Goal: Task Accomplishment & Management: Manage account settings

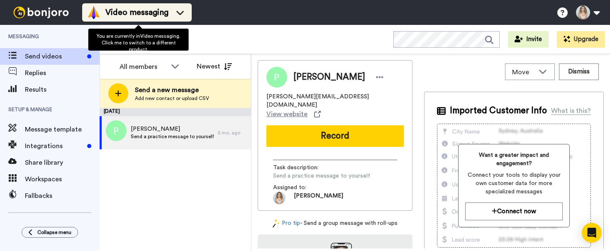
click at [185, 14] on icon at bounding box center [180, 12] width 13 height 8
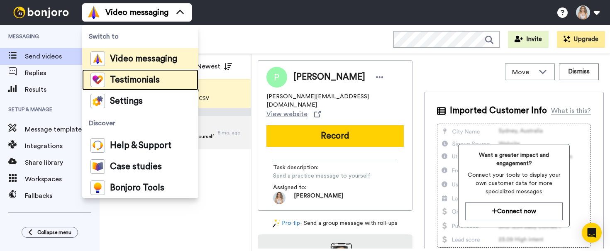
click at [135, 81] on span "Testimonials" at bounding box center [135, 80] width 50 height 8
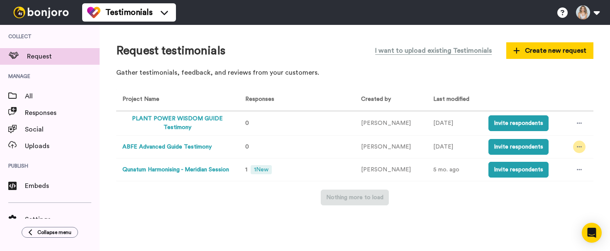
click at [578, 148] on icon at bounding box center [579, 147] width 5 height 6
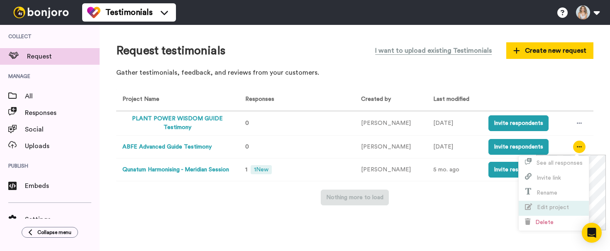
click at [546, 206] on span "Edit project" at bounding box center [553, 208] width 32 height 6
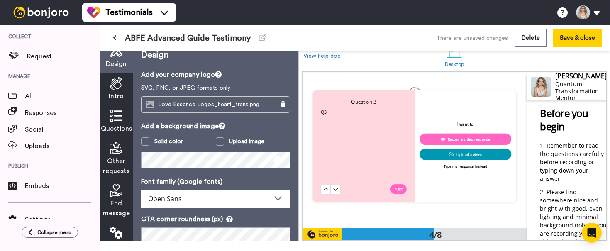
scroll to position [492, 0]
click at [338, 111] on p "Q3" at bounding box center [364, 111] width 86 height 7
click at [346, 114] on div "Q3" at bounding box center [364, 146] width 86 height 76
click at [334, 125] on div "Q3" at bounding box center [364, 146] width 86 height 76
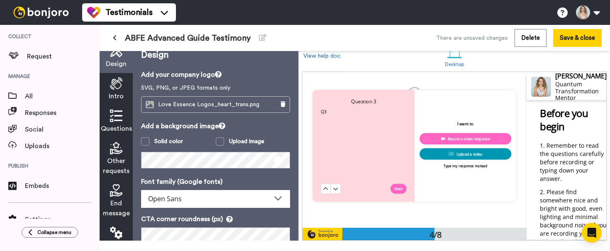
click at [115, 121] on icon at bounding box center [116, 116] width 12 height 12
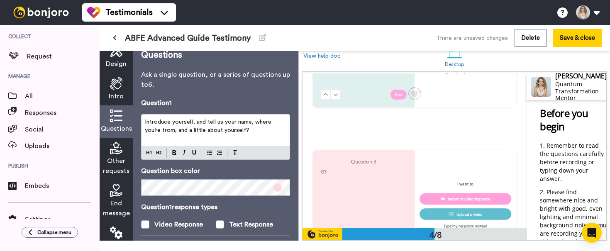
scroll to position [436, 0]
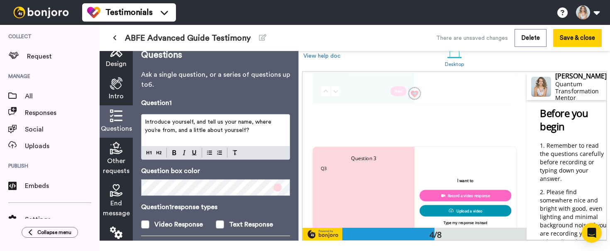
click at [338, 177] on div "Q3" at bounding box center [364, 203] width 86 height 76
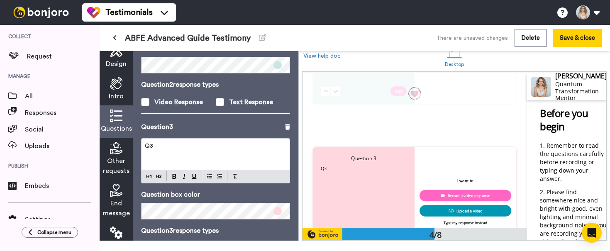
scroll to position [279, 0]
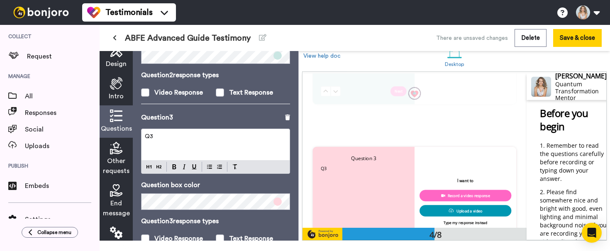
click at [183, 138] on p "Q3" at bounding box center [216, 136] width 142 height 8
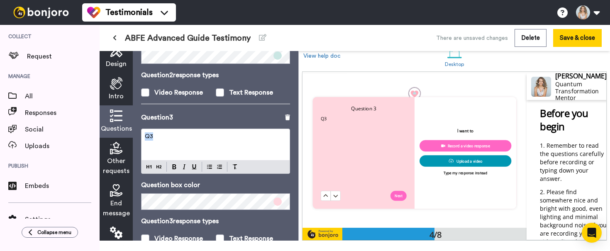
scroll to position [486, 0]
click at [183, 138] on p "Q3" at bounding box center [216, 136] width 142 height 8
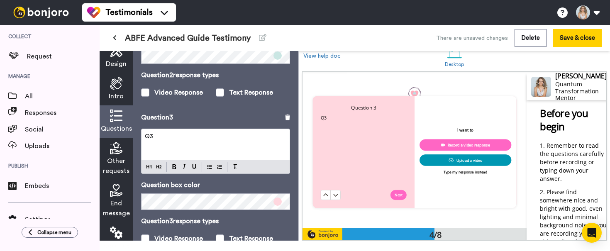
click at [183, 138] on p "Q3" at bounding box center [216, 136] width 142 height 8
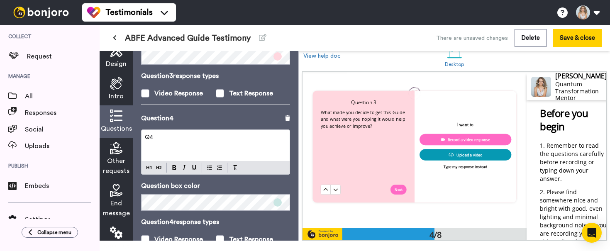
scroll to position [500, 0]
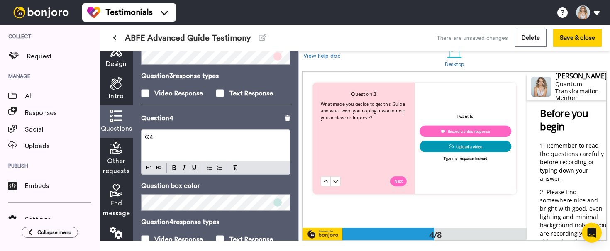
click at [207, 154] on div "Q4" at bounding box center [216, 145] width 148 height 31
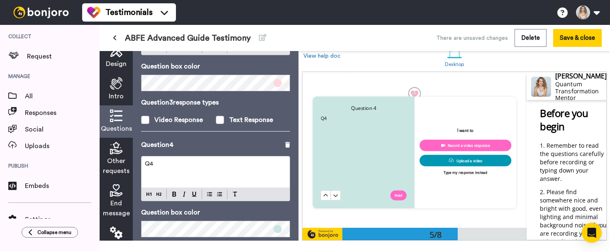
scroll to position [397, 0]
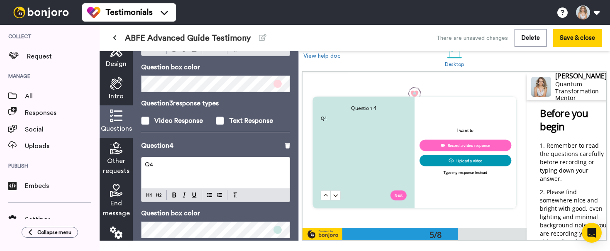
click at [167, 166] on p "Q4" at bounding box center [216, 165] width 142 height 8
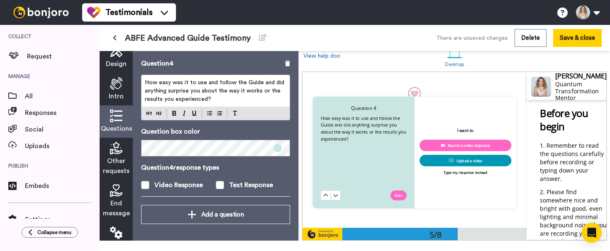
scroll to position [15, 0]
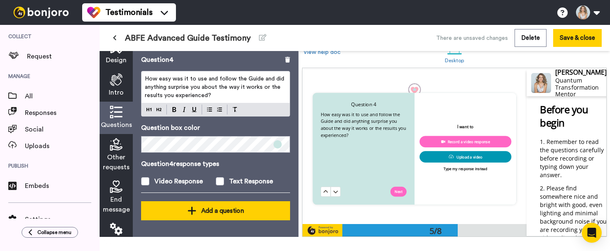
click at [203, 216] on button "Add a question" at bounding box center [215, 210] width 149 height 19
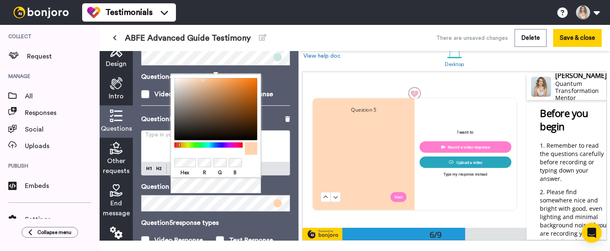
scroll to position [795, 0]
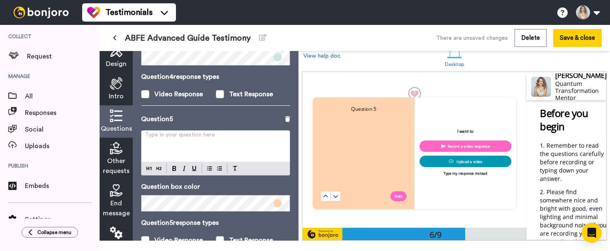
click at [281, 183] on p "Question box color" at bounding box center [215, 187] width 149 height 10
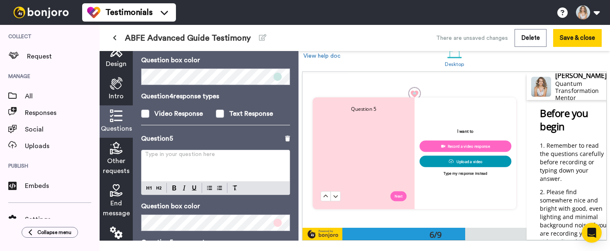
click at [154, 165] on div "Type in your question here ﻿" at bounding box center [216, 165] width 148 height 31
click at [223, 166] on div "Type in your question here ﻿" at bounding box center [216, 165] width 148 height 31
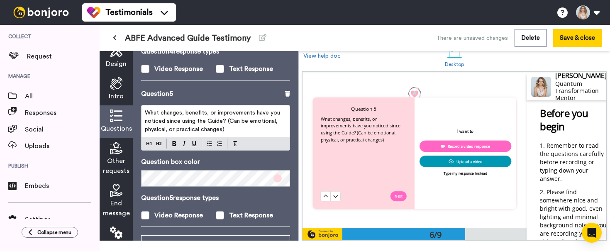
scroll to position [605, 0]
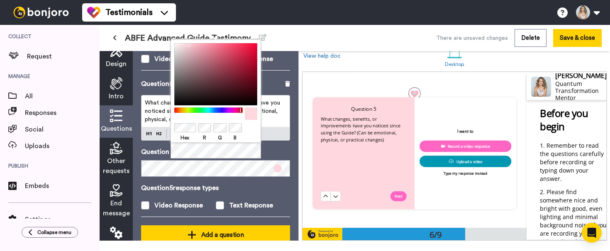
click at [181, 231] on div "Add a question" at bounding box center [216, 235] width 136 height 10
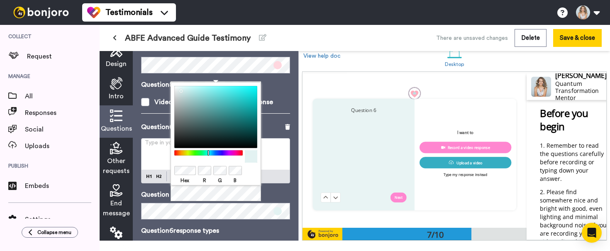
scroll to position [949, 0]
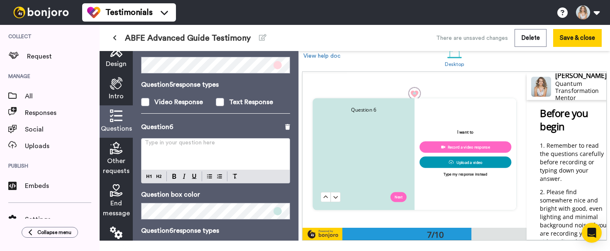
click at [159, 151] on div "Type in your question here ﻿" at bounding box center [216, 154] width 148 height 31
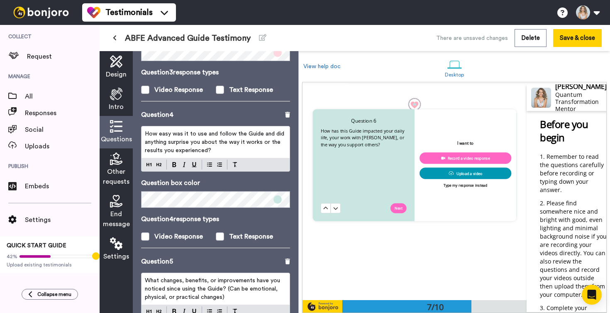
scroll to position [692, 0]
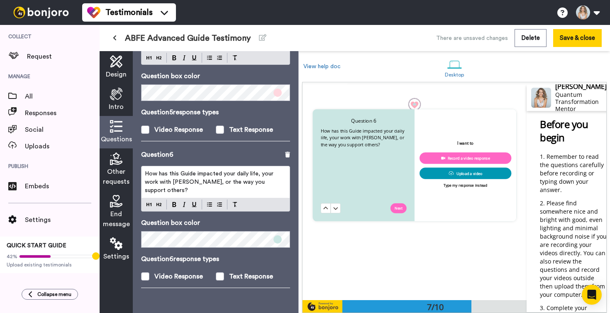
click at [192, 251] on div "Questions Ask a single question, or a series of questions up to 6 . Question 1 …" at bounding box center [216, 182] width 166 height 262
click at [116, 155] on icon at bounding box center [116, 158] width 12 height 12
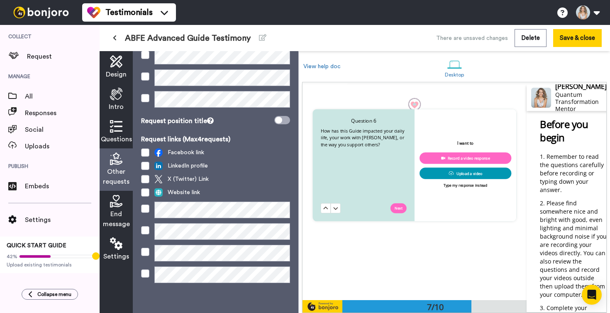
scroll to position [0, 0]
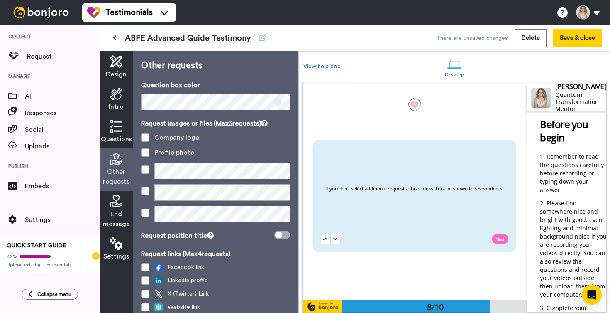
click at [115, 127] on icon at bounding box center [116, 126] width 12 height 12
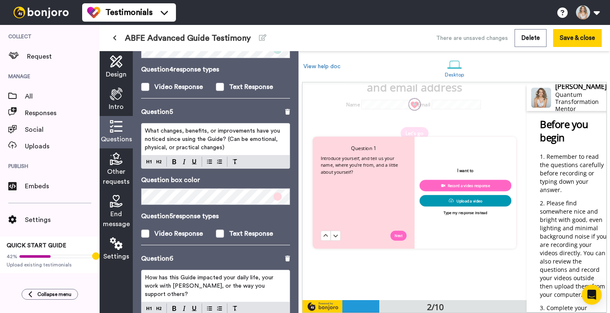
scroll to position [692, 0]
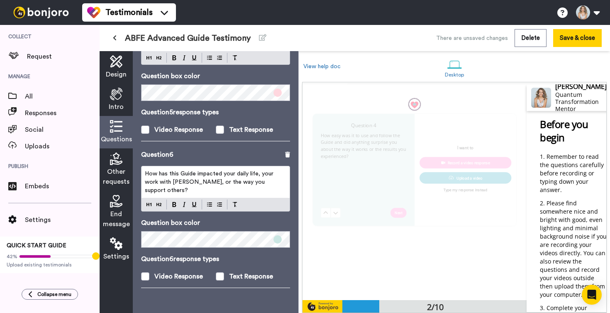
click at [202, 178] on p "How has this Guide impacted your daily life, your work with [PERSON_NAME], or t…" at bounding box center [216, 181] width 142 height 25
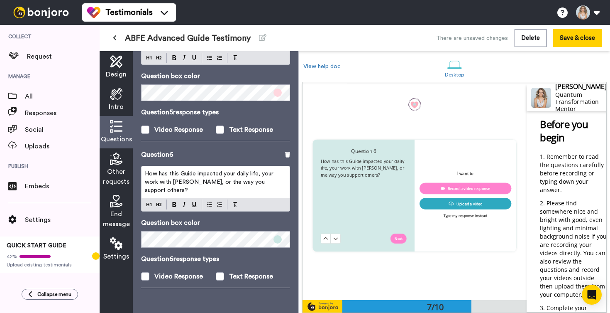
scroll to position [1290, 0]
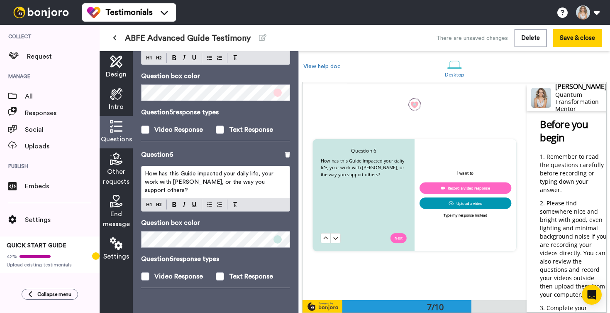
click at [490, 251] on div "7/10" at bounding box center [435, 306] width 184 height 12
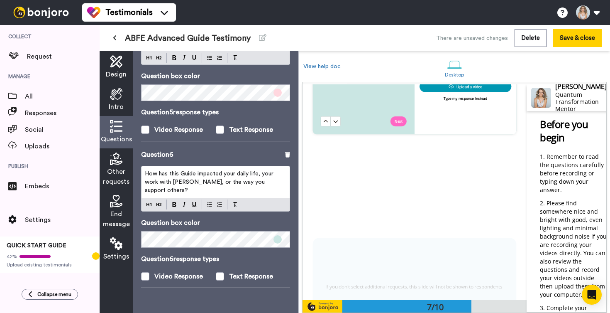
scroll to position [1402, 0]
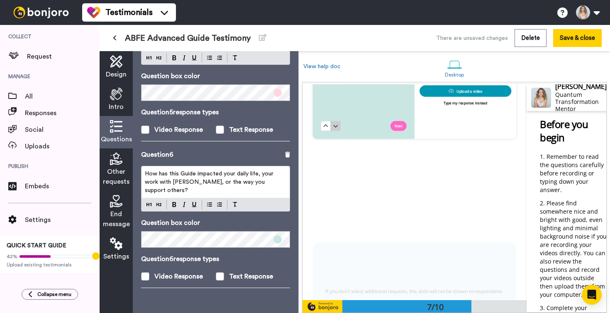
click at [336, 123] on icon at bounding box center [335, 125] width 5 height 5
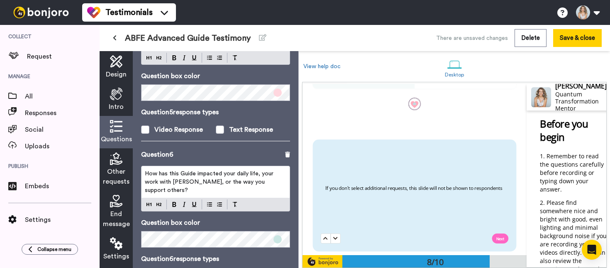
scroll to position [737, 0]
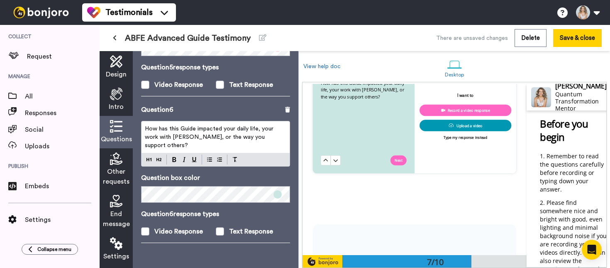
click at [409, 192] on div "If you don't select additional requests, this slide will not be shown to respon…" at bounding box center [415, 272] width 224 height 171
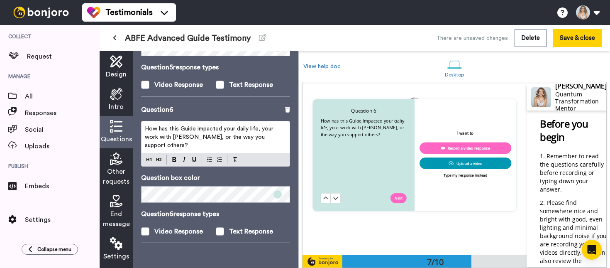
scroll to position [1052, 0]
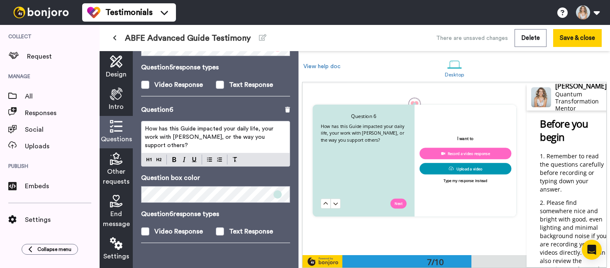
click at [119, 170] on span "Other requests" at bounding box center [116, 177] width 27 height 20
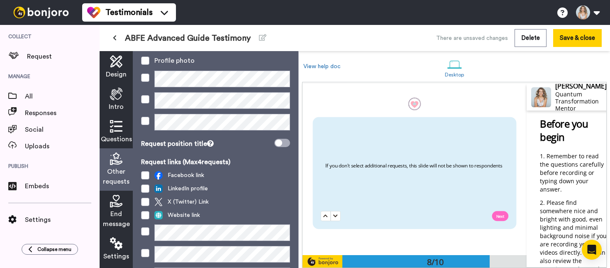
scroll to position [160, 0]
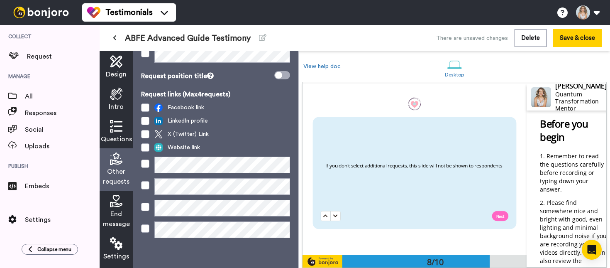
click at [114, 210] on span "End message" at bounding box center [116, 219] width 27 height 20
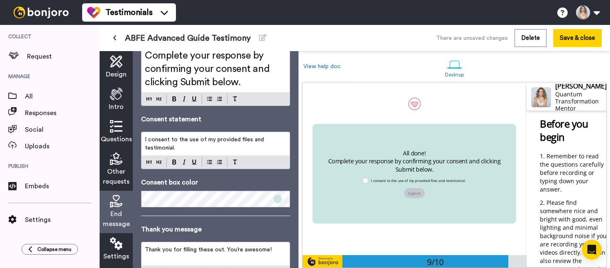
scroll to position [140, 0]
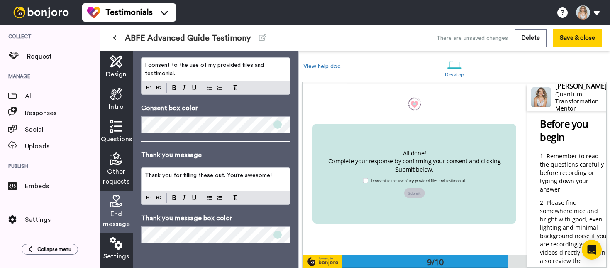
click at [120, 251] on span "Settings" at bounding box center [116, 256] width 26 height 10
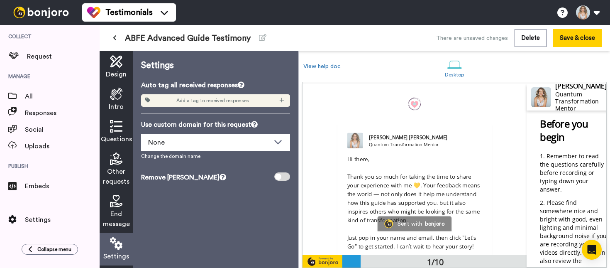
scroll to position [0, 0]
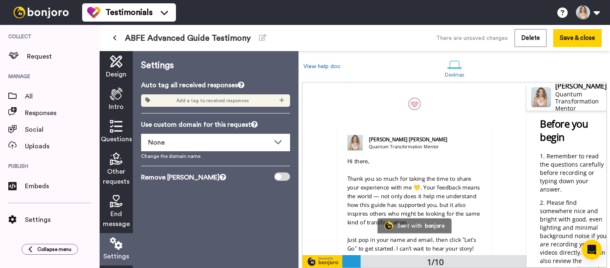
click at [113, 64] on icon at bounding box center [116, 61] width 12 height 12
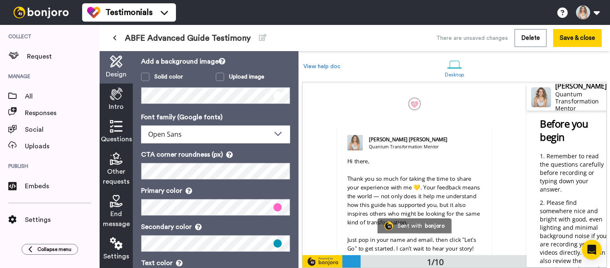
scroll to position [112, 0]
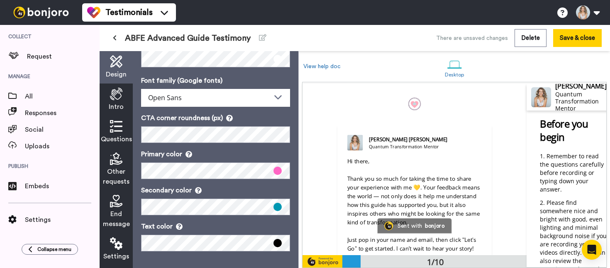
click at [117, 107] on span "Intro" at bounding box center [116, 107] width 15 height 10
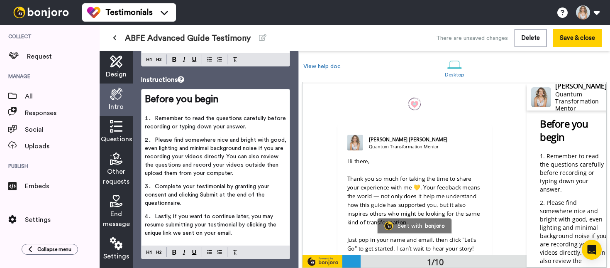
scroll to position [157, 0]
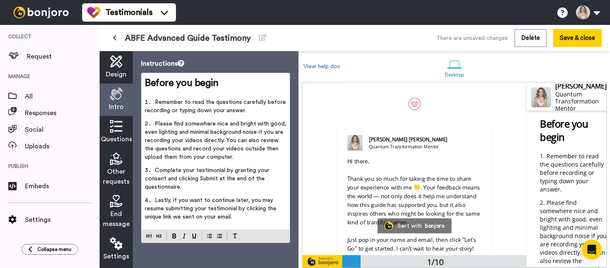
click at [122, 126] on icon at bounding box center [116, 126] width 12 height 12
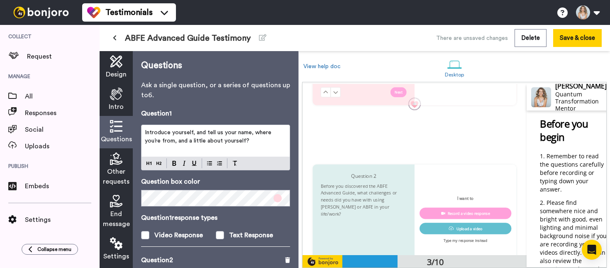
scroll to position [309, 0]
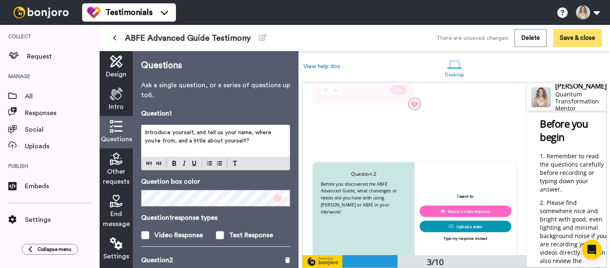
click at [568, 37] on button "Save & close" at bounding box center [578, 38] width 49 height 18
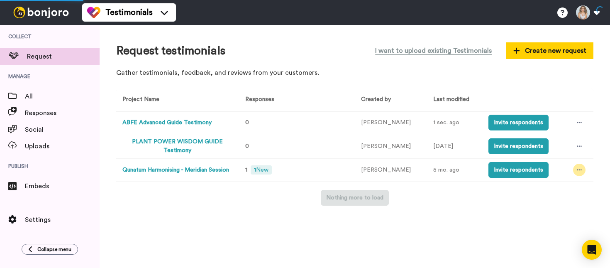
click at [577, 173] on icon at bounding box center [579, 170] width 5 height 6
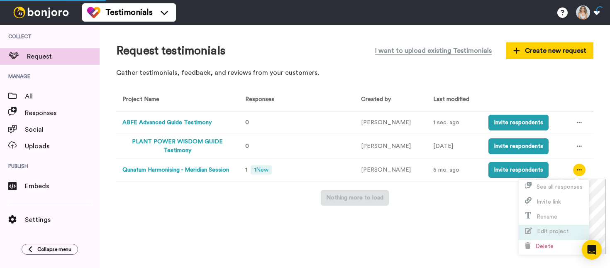
click at [534, 230] on span "Edit project" at bounding box center [547, 231] width 44 height 6
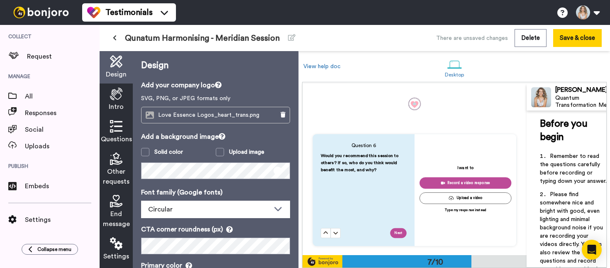
scroll to position [1021, 0]
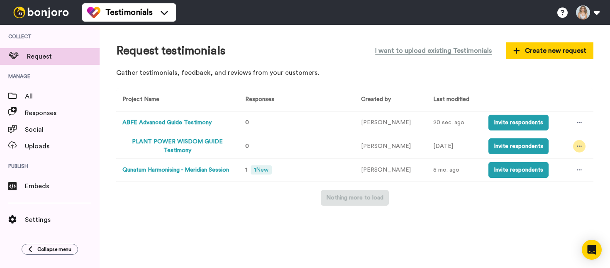
click at [578, 145] on icon at bounding box center [579, 146] width 5 height 6
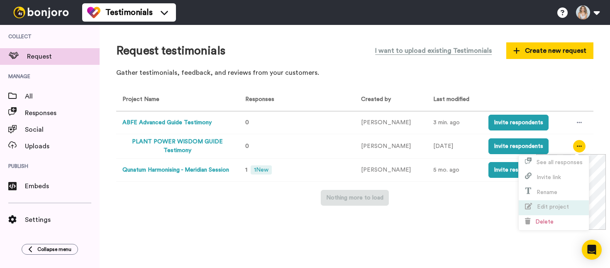
click at [532, 209] on icon at bounding box center [528, 206] width 7 height 6
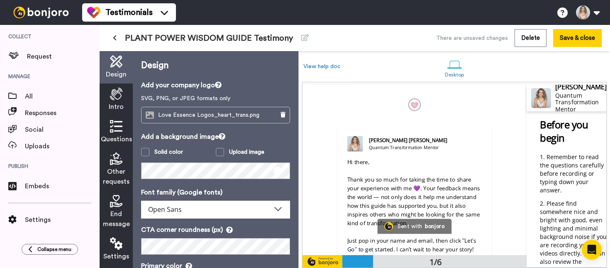
scroll to position [0, 0]
click at [113, 127] on icon at bounding box center [116, 126] width 12 height 12
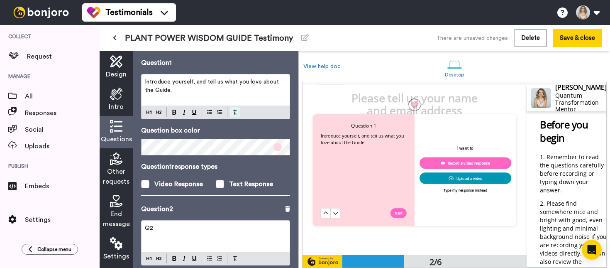
scroll to position [50, 0]
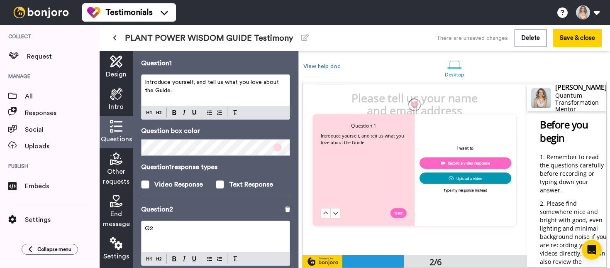
click at [192, 223] on div "Q2" at bounding box center [216, 236] width 148 height 31
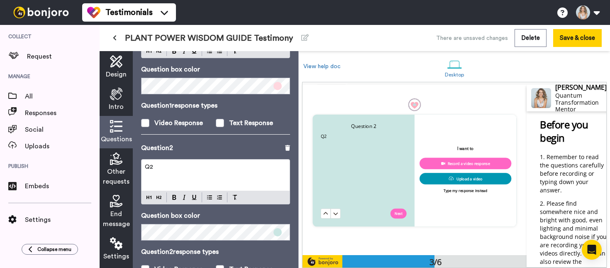
scroll to position [112, 0]
click at [166, 167] on p "Q2" at bounding box center [216, 166] width 142 height 8
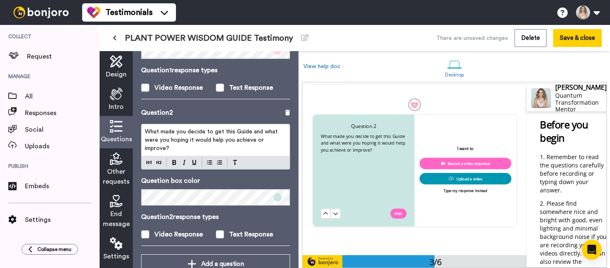
scroll to position [169, 0]
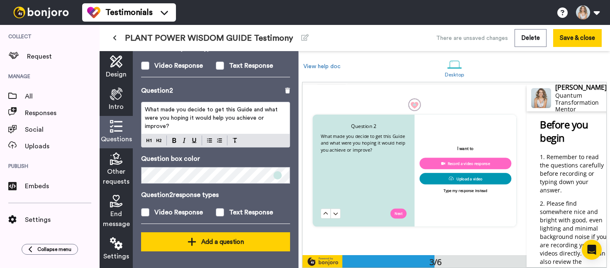
click at [190, 242] on icon at bounding box center [192, 242] width 9 height 10
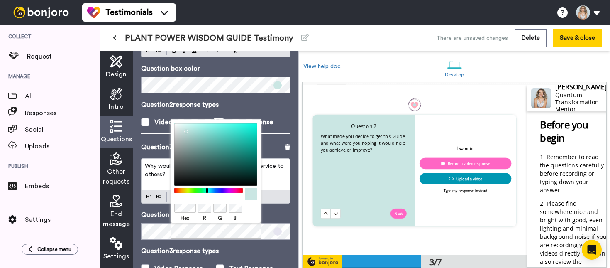
scroll to position [265, 0]
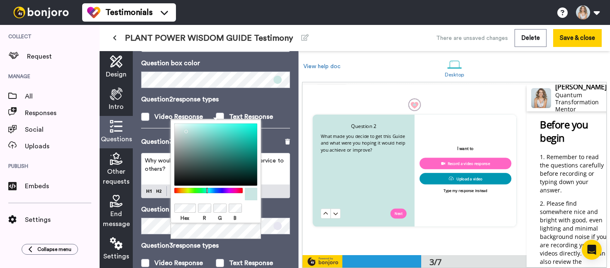
click at [184, 227] on div "Hex R G B" at bounding box center [216, 180] width 91 height 120
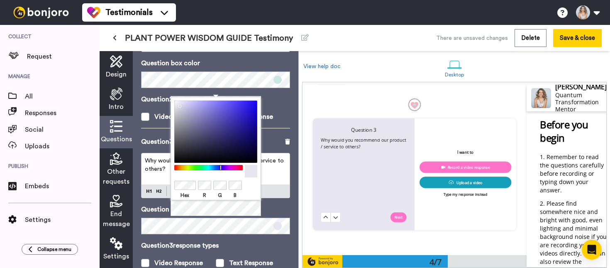
scroll to position [527, 0]
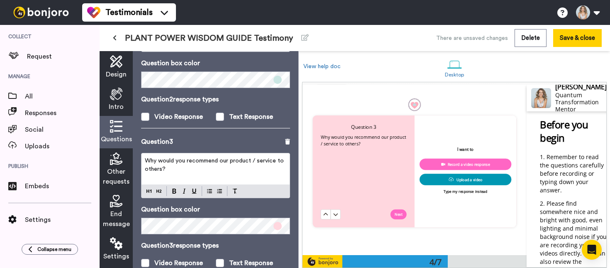
click at [333, 171] on div "Why would you recommend our product / service to others?" at bounding box center [364, 171] width 86 height 76
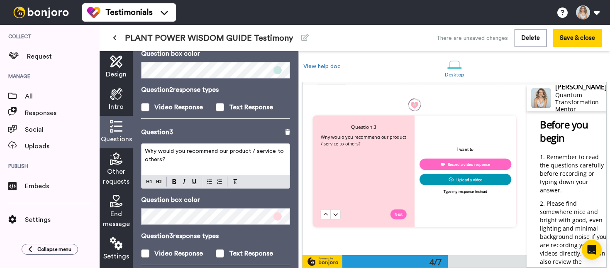
scroll to position [287, 0]
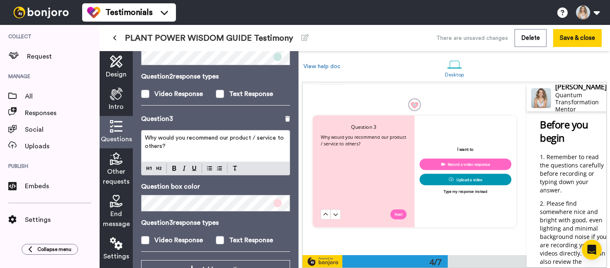
click at [205, 149] on p "Why would you recommend our product / service to others?" at bounding box center [216, 142] width 142 height 17
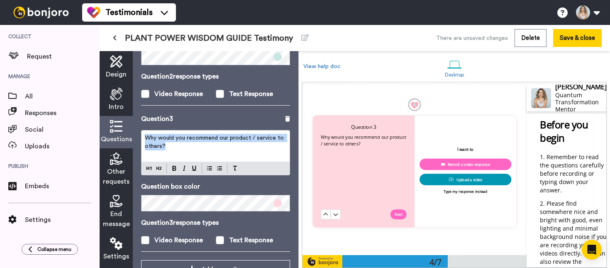
click at [205, 149] on p "Why would you recommend our product / service to others?" at bounding box center [216, 142] width 142 height 17
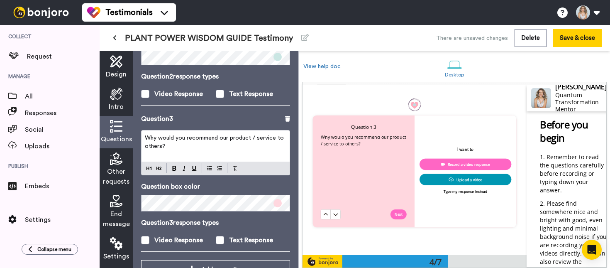
click at [205, 149] on p "Why would you recommend our product / service to others?" at bounding box center [216, 142] width 142 height 17
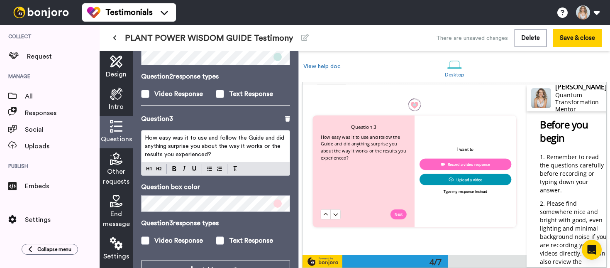
scroll to position [316, 0]
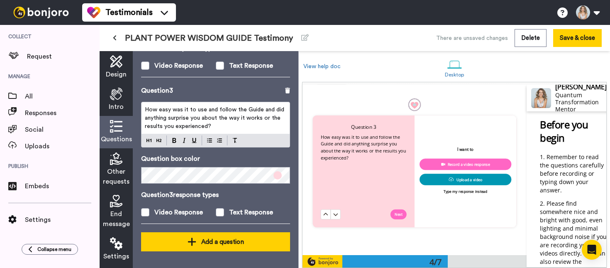
click at [215, 242] on div "Add a question" at bounding box center [216, 242] width 136 height 10
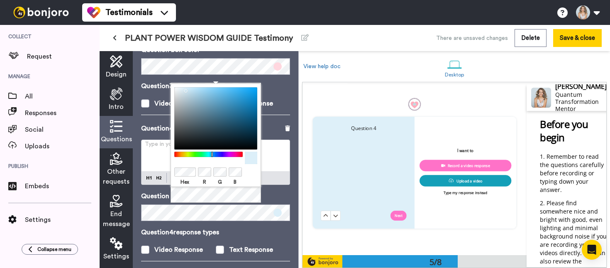
scroll to position [697, 0]
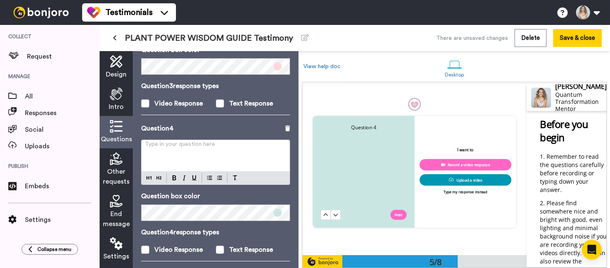
click at [159, 152] on p "Type in your question here ﻿" at bounding box center [216, 147] width 142 height 8
click at [199, 153] on div "Type in your question here ﻿" at bounding box center [216, 155] width 148 height 31
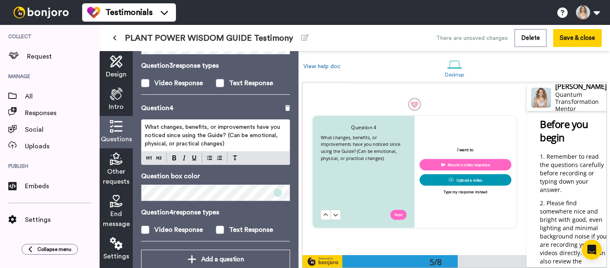
scroll to position [463, 0]
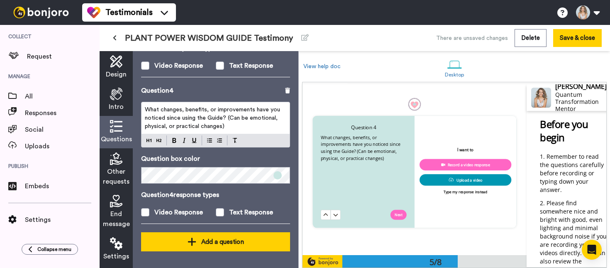
click at [174, 242] on div "Add a question" at bounding box center [216, 242] width 136 height 10
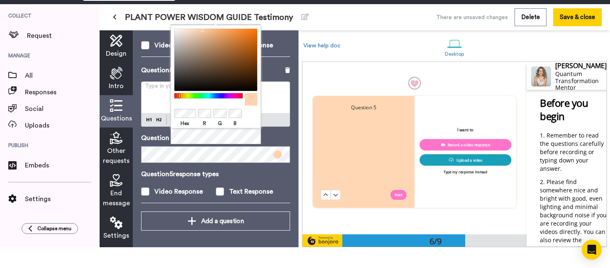
scroll to position [868, 0]
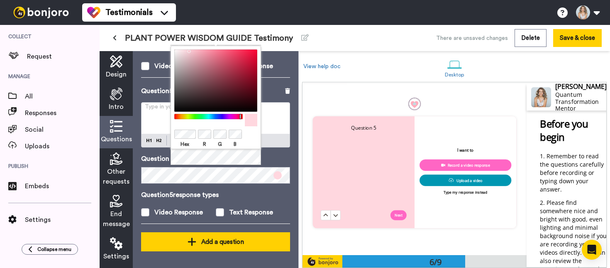
click at [176, 240] on div "Add a question" at bounding box center [216, 242] width 136 height 10
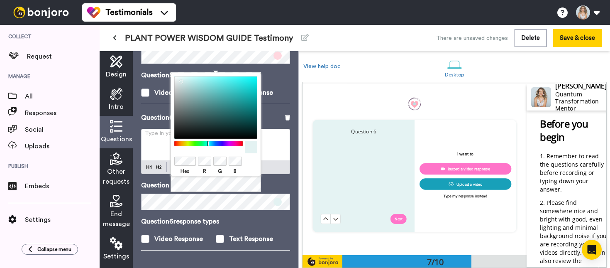
scroll to position [1040, 0]
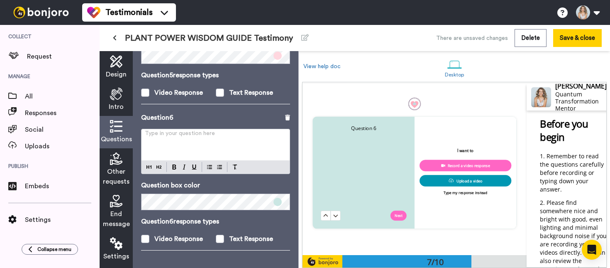
click at [150, 151] on div "Type in your question here ﻿" at bounding box center [216, 144] width 148 height 31
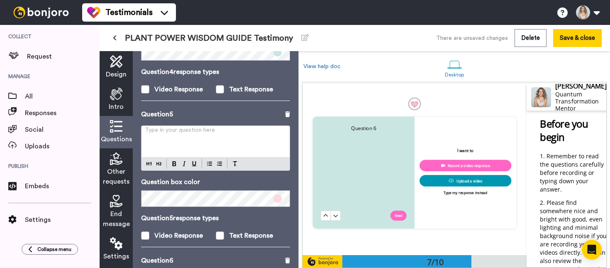
scroll to position [580, 0]
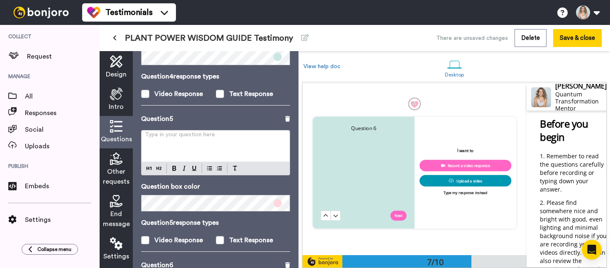
click at [181, 144] on div "Type in your question here ﻿" at bounding box center [216, 145] width 148 height 31
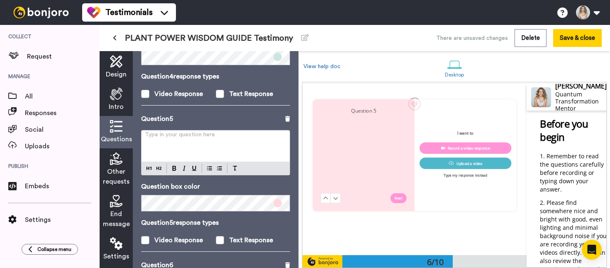
scroll to position [869, 0]
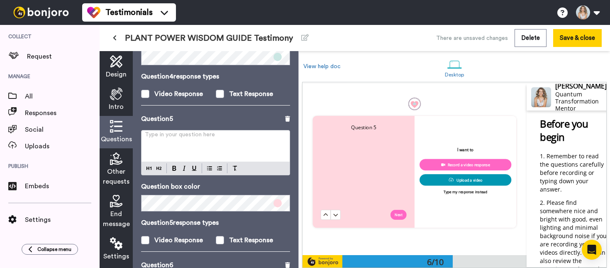
click at [171, 136] on p "Type in your question here ﻿" at bounding box center [216, 138] width 142 height 8
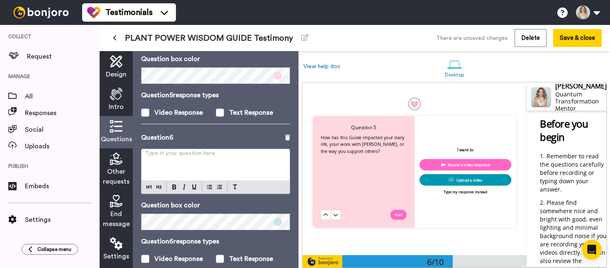
scroll to position [736, 0]
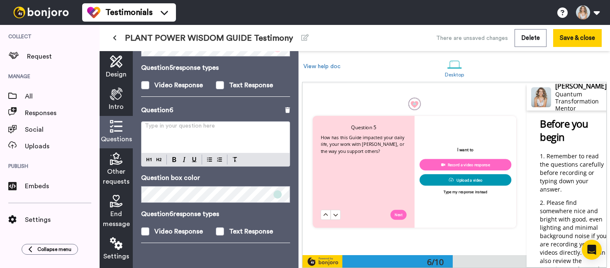
click at [191, 134] on div "Type in your question here ﻿" at bounding box center [216, 137] width 148 height 31
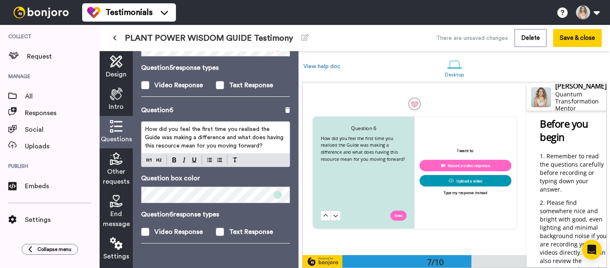
scroll to position [736, 0]
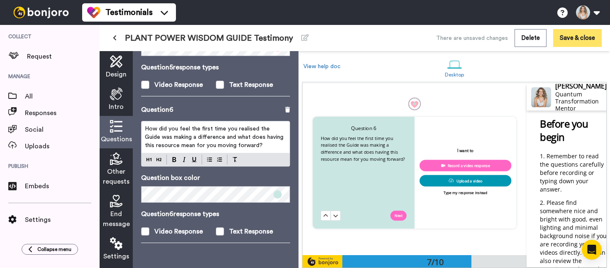
click at [577, 37] on button "Save & close" at bounding box center [578, 38] width 49 height 18
